Goal: Contribute content

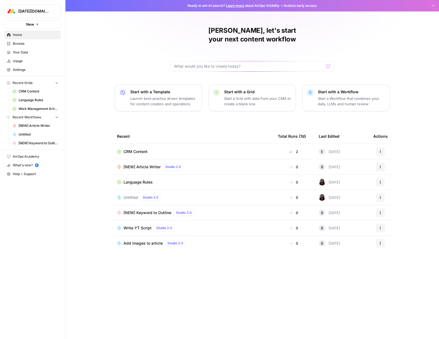
click at [24, 40] on link "Browse" at bounding box center [32, 43] width 56 height 9
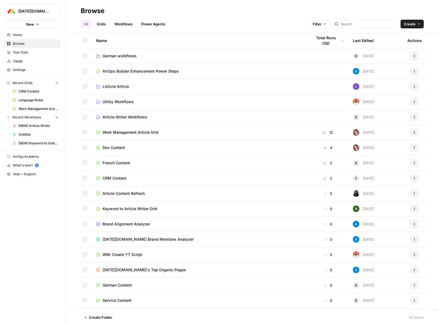
click at [22, 52] on span "Your Data" at bounding box center [36, 52] width 46 height 5
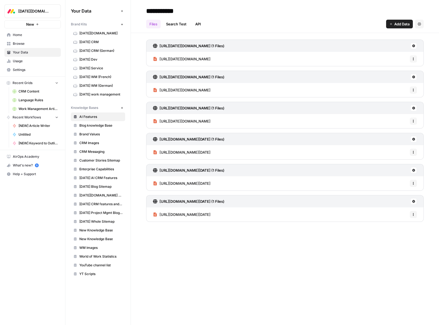
click at [380, 25] on span "Add Data" at bounding box center [401, 23] width 15 height 5
click at [380, 40] on button "Upload Files" at bounding box center [379, 37] width 62 height 8
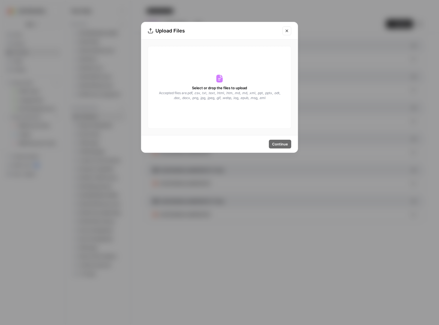
click at [286, 31] on icon "Close modal" at bounding box center [286, 30] width 2 height 2
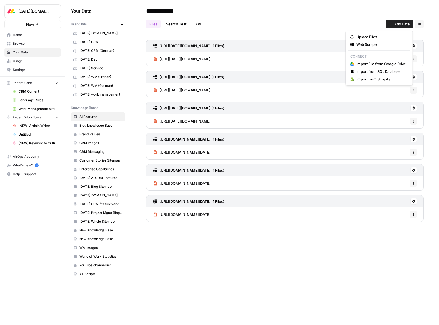
click at [380, 24] on span "Add Data" at bounding box center [401, 23] width 15 height 5
